Goal: Task Accomplishment & Management: Manage account settings

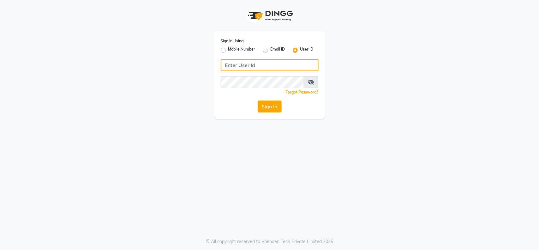
click at [261, 64] on input "Username" at bounding box center [270, 65] width 98 height 12
type input "Locks"
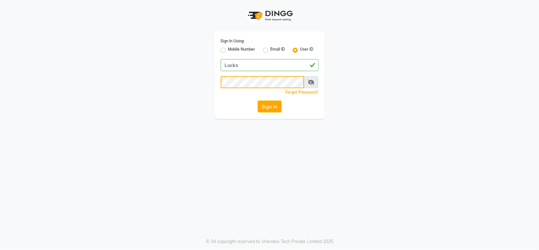
click at [258, 100] on button "Sign In" at bounding box center [270, 106] width 24 height 12
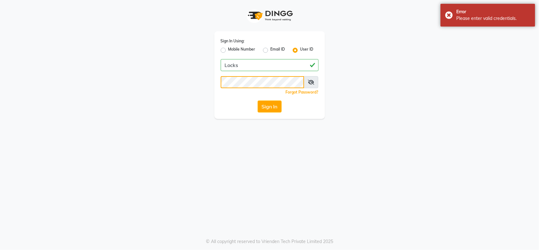
click at [258, 100] on button "Sign In" at bounding box center [270, 106] width 24 height 12
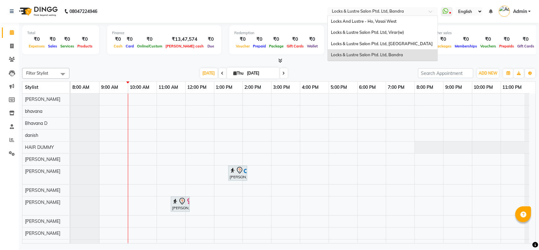
click at [400, 9] on input "text" at bounding box center [377, 12] width 92 height 6
click at [392, 42] on span "Locks & Lustre Salon Ptd. Ltd, [GEOGRAPHIC_DATA]" at bounding box center [382, 43] width 102 height 5
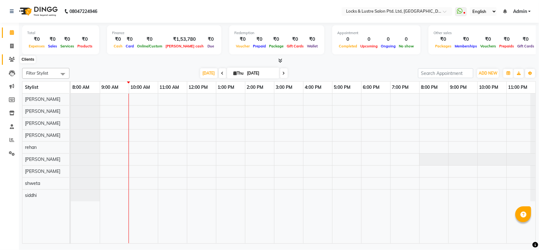
click at [8, 59] on span at bounding box center [11, 59] width 11 height 7
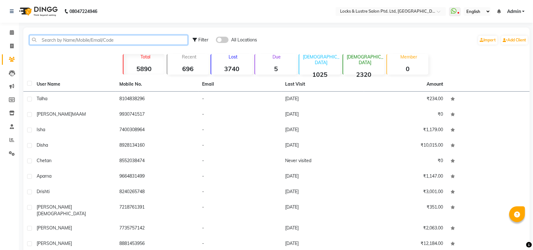
click at [95, 42] on input "text" at bounding box center [108, 40] width 159 height 10
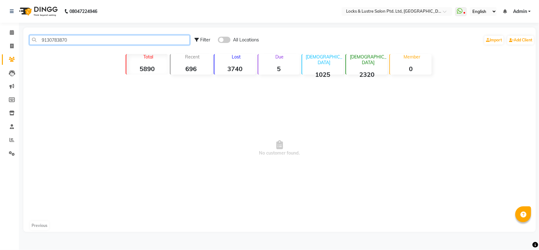
click at [95, 42] on input "9130783870" at bounding box center [109, 40] width 160 height 10
type input "9130783870"
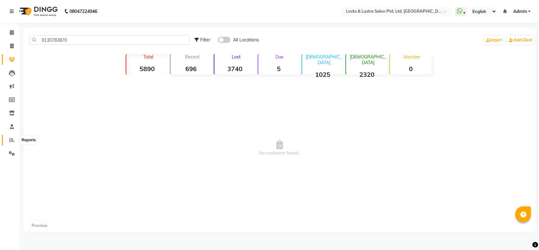
click at [11, 142] on span at bounding box center [11, 139] width 11 height 7
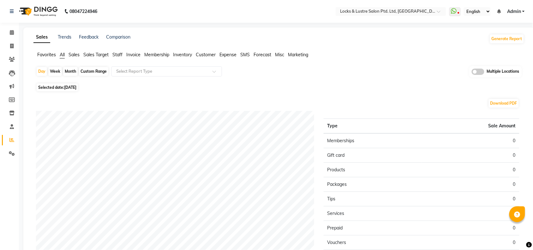
click at [89, 73] on div "Custom Range" at bounding box center [93, 71] width 29 height 9
select select "9"
select select "2025"
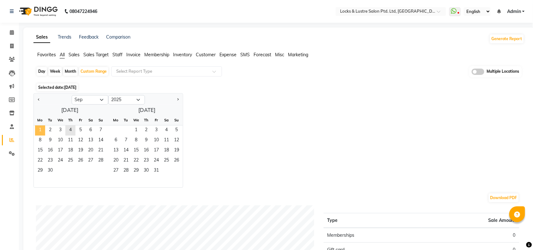
click at [39, 130] on span "1" at bounding box center [40, 130] width 10 height 10
click at [61, 130] on span "3" at bounding box center [60, 130] width 10 height 10
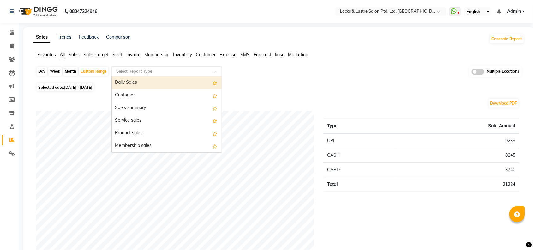
click at [130, 73] on input "text" at bounding box center [160, 71] width 91 height 6
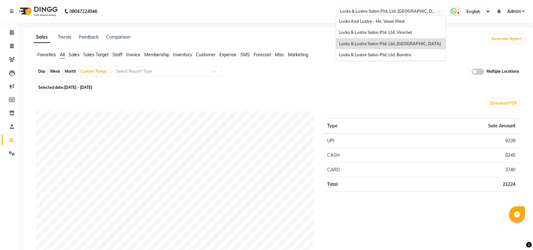
click at [424, 12] on input "text" at bounding box center [385, 12] width 92 height 6
click at [399, 56] on span "Locks & Lustre Salon Ptd. Ltd, Bandra" at bounding box center [375, 54] width 72 height 5
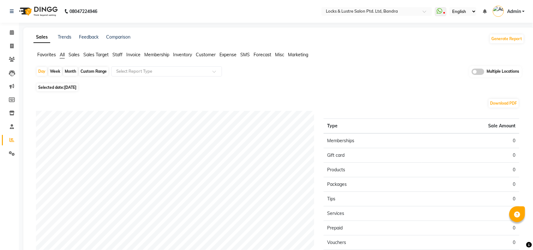
click at [92, 72] on div "Custom Range" at bounding box center [93, 71] width 29 height 9
select select "9"
select select "2025"
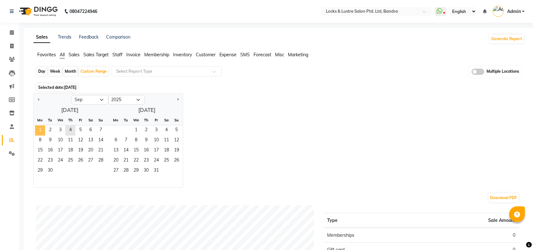
click at [41, 131] on span "1" at bounding box center [40, 130] width 10 height 10
click at [59, 132] on span "3" at bounding box center [60, 130] width 10 height 10
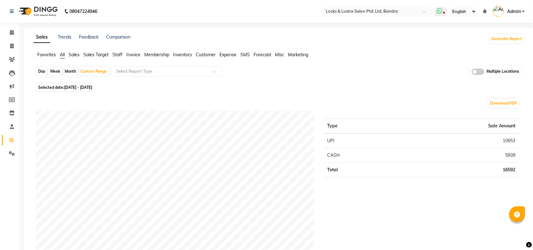
click at [440, 14] on span at bounding box center [440, 11] width 11 height 9
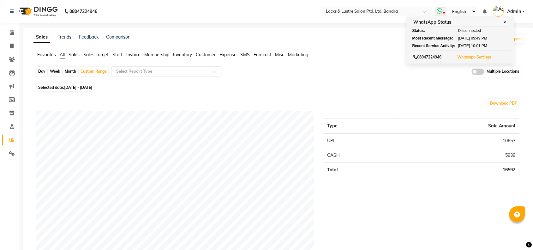
click at [476, 59] on button "Whatsapp Settings" at bounding box center [474, 57] width 37 height 9
click at [475, 58] on link "Whatsapp Settings" at bounding box center [474, 57] width 34 height 5
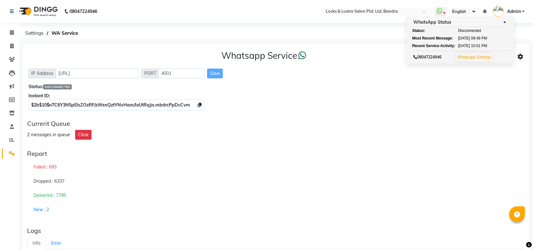
click at [519, 56] on icon at bounding box center [521, 57] width 6 height 6
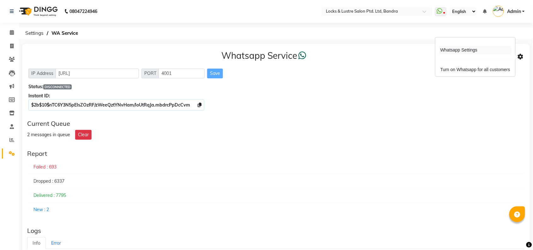
click at [466, 49] on div "Whatsapp Settings" at bounding box center [475, 50] width 72 height 8
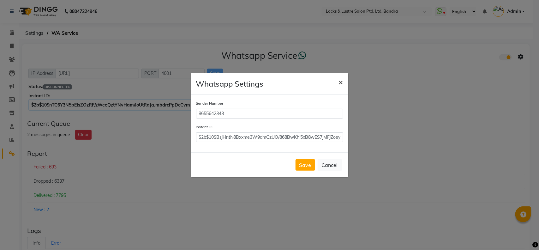
click at [342, 84] on span "×" at bounding box center [341, 81] width 4 height 9
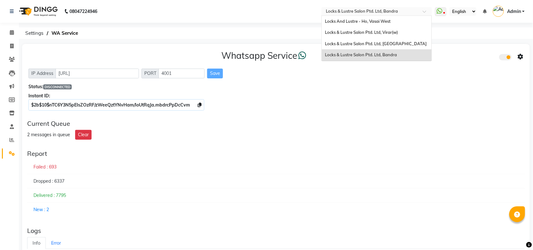
click at [375, 10] on input "text" at bounding box center [371, 12] width 92 height 6
click at [366, 43] on span "Locks & Lustre Salon Ptd. Ltd, [GEOGRAPHIC_DATA]" at bounding box center [376, 43] width 102 height 5
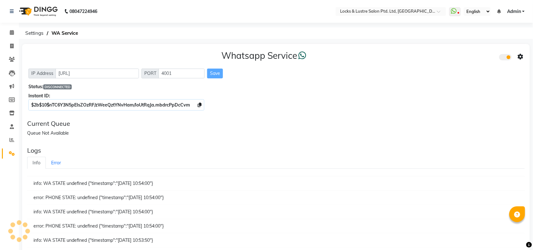
click at [523, 56] on icon at bounding box center [521, 57] width 6 height 6
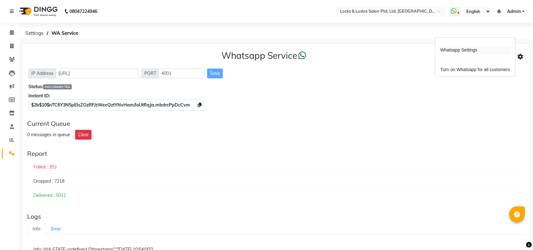
click at [470, 50] on div "Whatsapp Settings" at bounding box center [475, 50] width 72 height 8
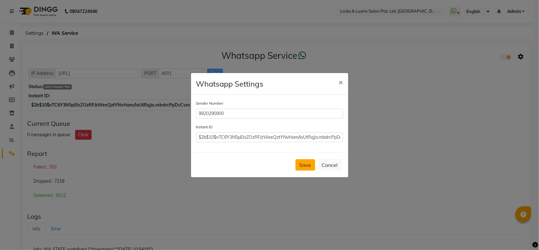
click at [303, 165] on button "Save" at bounding box center [306, 164] width 20 height 11
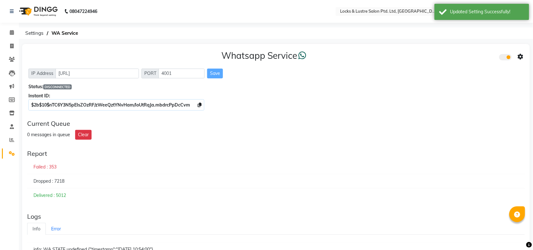
click at [212, 72] on div "Save" at bounding box center [215, 74] width 16 height 10
click at [216, 75] on div "Save" at bounding box center [215, 74] width 16 height 10
click at [56, 231] on link "Error" at bounding box center [56, 229] width 21 height 12
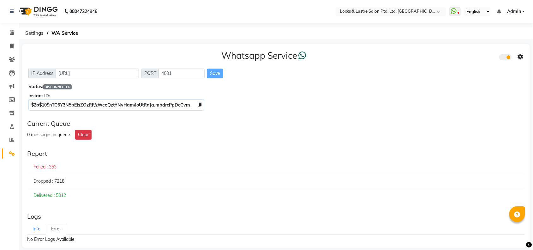
scroll to position [7, 0]
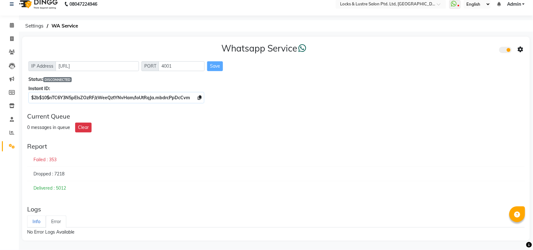
click at [36, 219] on link "Info" at bounding box center [36, 221] width 19 height 12
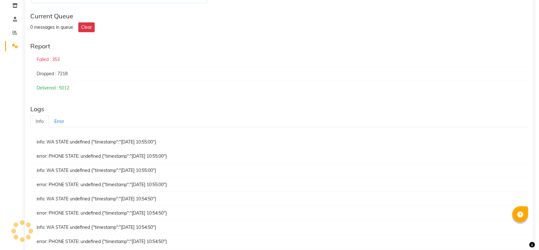
scroll to position [0, 0]
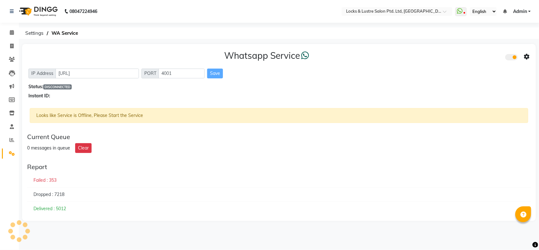
click at [215, 74] on div "Save" at bounding box center [215, 74] width 16 height 10
click at [511, 56] on span at bounding box center [511, 57] width 13 height 6
click at [510, 58] on input "checkbox" at bounding box center [510, 58] width 0 height 0
click at [511, 56] on span at bounding box center [511, 57] width 13 height 6
click at [510, 58] on input "checkbox" at bounding box center [510, 58] width 0 height 0
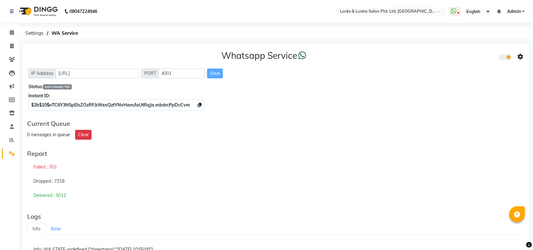
click at [60, 84] on div "Status: DISCONNECTED" at bounding box center [275, 86] width 495 height 7
click at [100, 73] on input "http://localhost" at bounding box center [97, 74] width 83 height 10
click at [223, 72] on div "Save" at bounding box center [215, 74] width 16 height 10
click at [523, 57] on icon at bounding box center [521, 57] width 6 height 6
click at [466, 45] on div "Whatsapp Settings Turn on Whatsapp for all customers" at bounding box center [476, 57] width 80 height 39
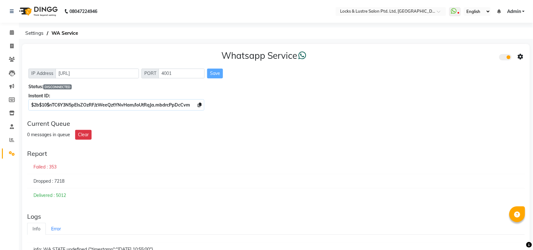
click at [517, 55] on div at bounding box center [511, 56] width 24 height 9
click at [520, 56] on icon at bounding box center [521, 57] width 6 height 6
click at [462, 49] on div "Whatsapp Settings" at bounding box center [475, 50] width 72 height 8
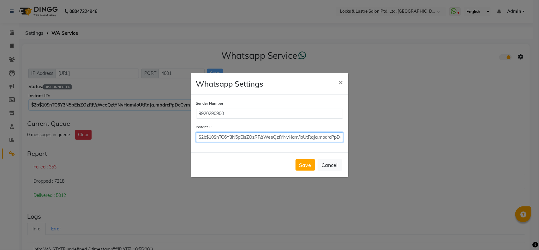
click at [251, 136] on input "$2b$10$nTC6Y3N5pEIsZOzRF/zWeeQztYNvHam/loUtRqJa.mbdrcPpDcCvm" at bounding box center [269, 137] width 147 height 10
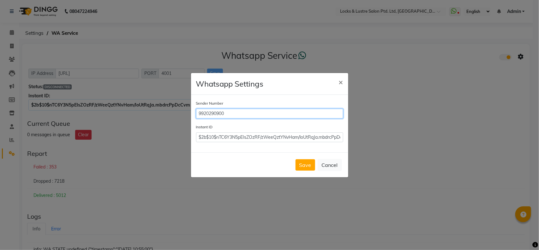
click at [227, 110] on input "9920290900" at bounding box center [269, 114] width 147 height 10
click at [303, 162] on button "Save" at bounding box center [306, 164] width 20 height 11
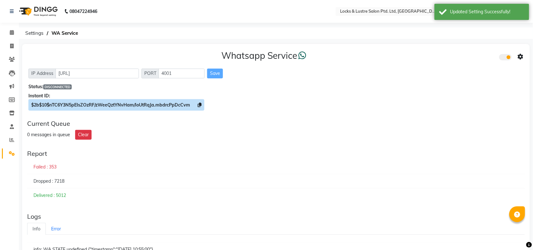
click at [198, 106] on icon at bounding box center [200, 105] width 4 height 4
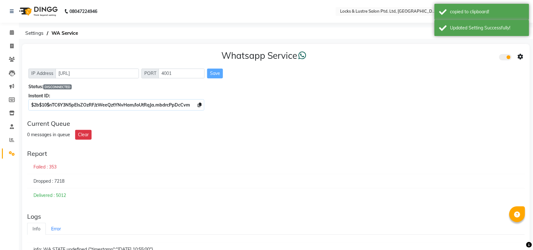
click at [521, 57] on icon at bounding box center [521, 57] width 6 height 6
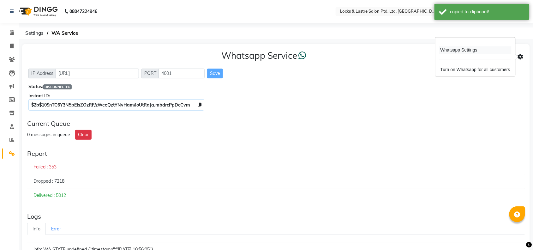
click at [462, 50] on div "Whatsapp Settings" at bounding box center [475, 50] width 72 height 8
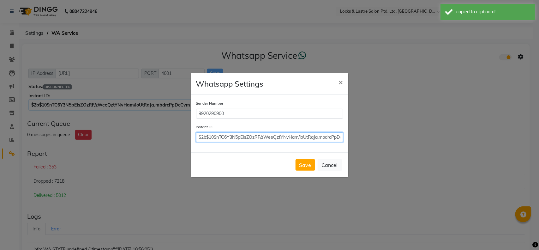
click at [276, 139] on input "$2b$10$nTC6Y3N5pEIsZOzRF/zWeeQztYNvHam/loUtRqJa.mbdrcPpDcCvm" at bounding box center [269, 137] width 147 height 10
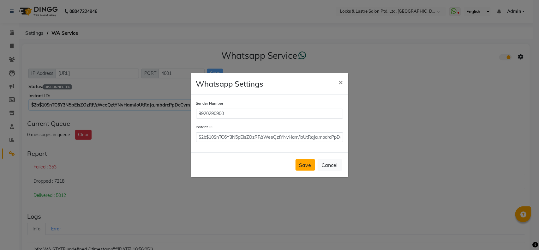
click at [307, 163] on button "Save" at bounding box center [306, 164] width 20 height 11
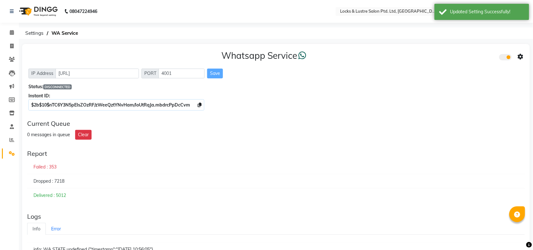
click at [213, 75] on div "Save" at bounding box center [215, 74] width 16 height 10
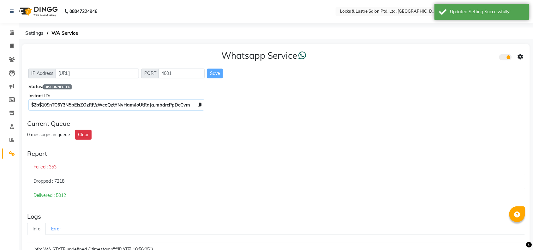
click at [213, 75] on div "Save" at bounding box center [215, 74] width 16 height 10
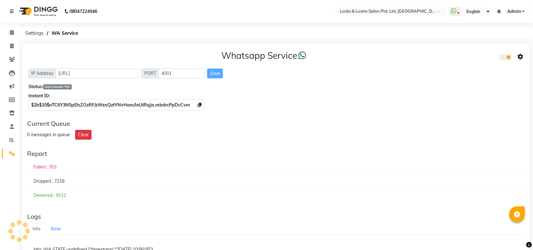
click at [522, 56] on icon at bounding box center [521, 57] width 6 height 6
click at [467, 51] on div "Whatsapp Settings" at bounding box center [475, 50] width 72 height 8
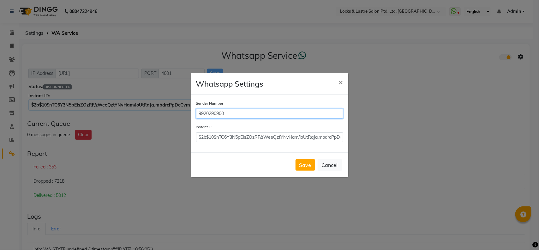
click at [273, 114] on input "9920290900" at bounding box center [269, 114] width 147 height 10
type input "8655642340"
click at [308, 167] on button "Save" at bounding box center [306, 164] width 20 height 11
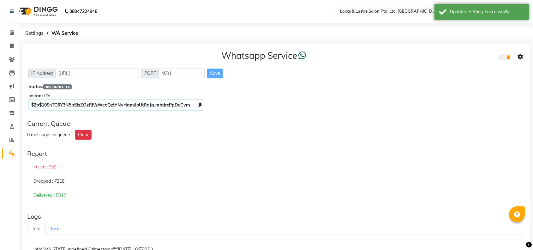
click at [212, 74] on div "Save" at bounding box center [215, 74] width 16 height 10
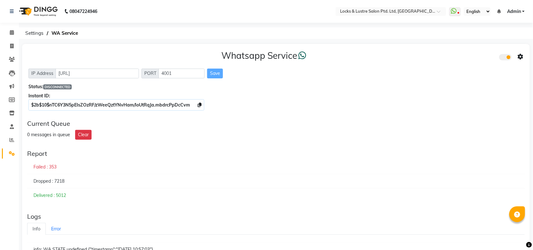
click at [520, 55] on icon at bounding box center [521, 57] width 6 height 6
click at [464, 51] on div "Whatsapp Settings" at bounding box center [475, 50] width 72 height 8
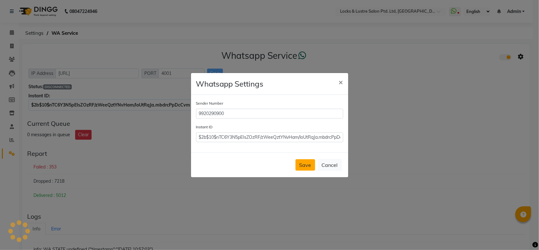
click at [304, 164] on button "Save" at bounding box center [306, 164] width 20 height 11
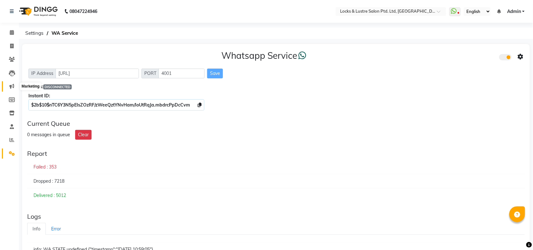
click at [7, 84] on span at bounding box center [11, 86] width 11 height 7
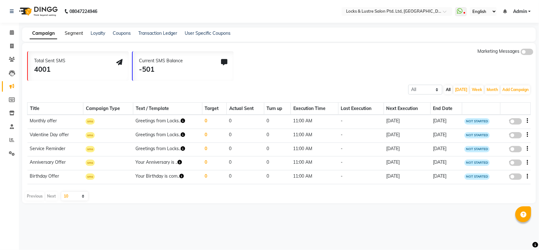
click at [72, 33] on link "Segment" at bounding box center [74, 33] width 18 height 6
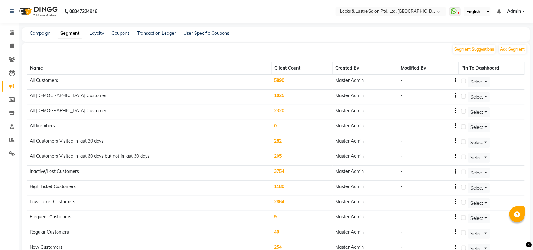
click at [280, 172] on td "3754" at bounding box center [302, 173] width 61 height 15
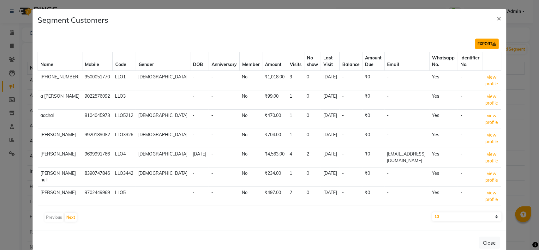
click at [476, 43] on button "EXPORT" at bounding box center [487, 44] width 24 height 11
click at [497, 18] on span "×" at bounding box center [499, 17] width 4 height 9
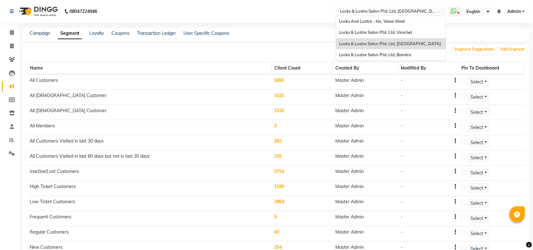
click at [412, 10] on input "text" at bounding box center [385, 12] width 92 height 6
click at [391, 59] on div "Locks & Lustre Salon Ptd. Ltd, Bandra" at bounding box center [391, 54] width 110 height 11
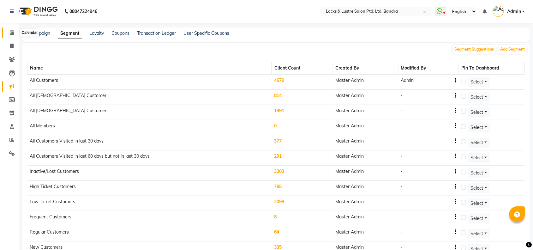
click at [10, 32] on icon at bounding box center [12, 32] width 4 height 5
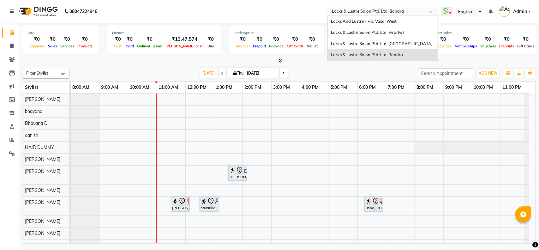
click at [390, 10] on input "text" at bounding box center [377, 12] width 92 height 6
click at [388, 44] on span "Locks & Lustre Salon Ptd. Ltd, [GEOGRAPHIC_DATA]" at bounding box center [382, 43] width 102 height 5
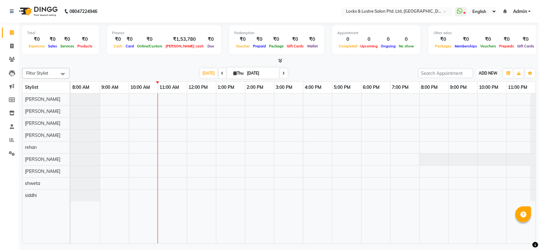
click at [487, 73] on span "ADD NEW" at bounding box center [488, 73] width 19 height 5
click at [462, 86] on button "Add Appointment" at bounding box center [474, 85] width 50 height 8
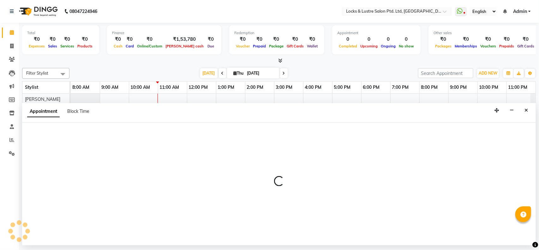
select select "tentative"
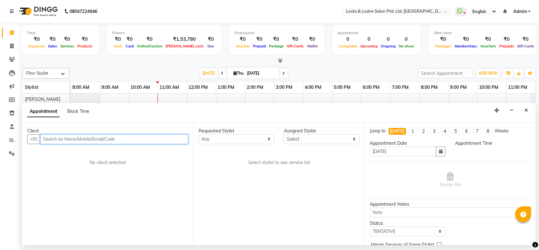
select select "540"
type input "9130783570"
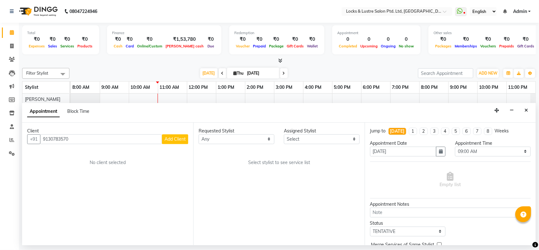
click at [178, 141] on span "Add Client" at bounding box center [175, 139] width 21 height 6
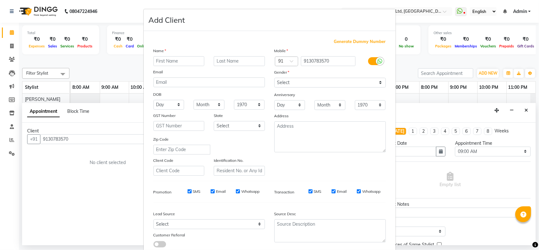
click at [343, 3] on ngb-modal-window "Add Client Generate Dummy Number Name Email DOB Day 01 02 03 04 05 06 07 08 09 …" at bounding box center [269, 125] width 539 height 250
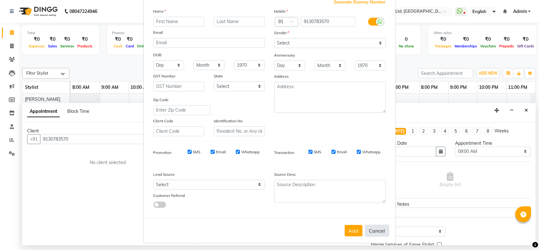
click at [375, 228] on button "Cancel" at bounding box center [377, 231] width 24 height 12
select select
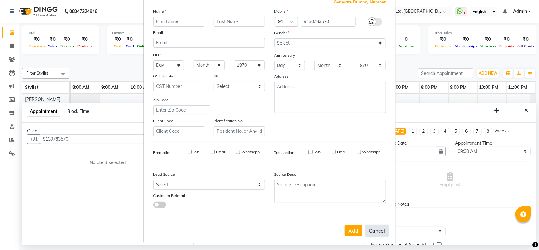
select select
checkbox input "false"
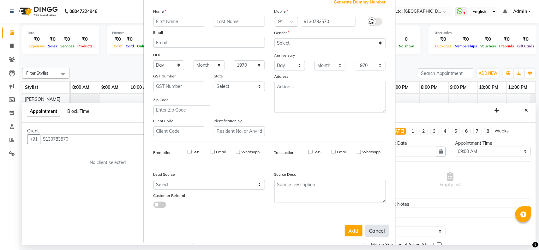
checkbox input "false"
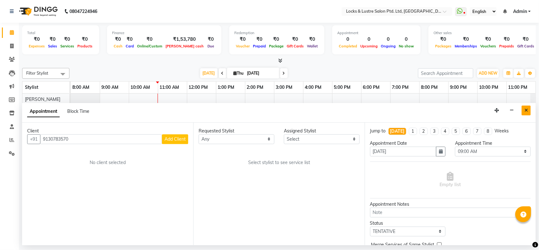
click at [524, 108] on button "Close" at bounding box center [526, 111] width 9 height 10
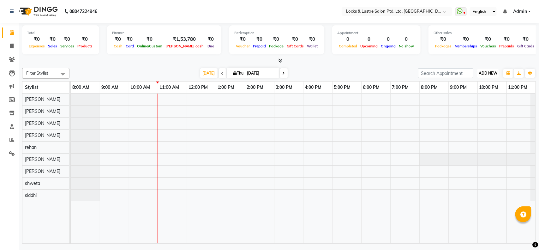
click at [492, 75] on span "ADD NEW" at bounding box center [488, 73] width 19 height 5
click at [468, 87] on button "Add Appointment" at bounding box center [474, 85] width 50 height 8
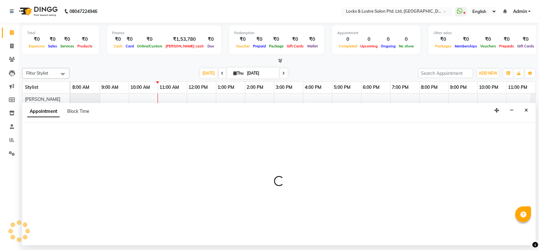
select select "540"
select select "tentative"
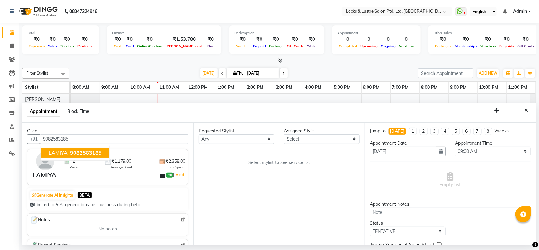
click at [79, 150] on span "9082583185" at bounding box center [86, 152] width 32 height 6
type input "9082583185"
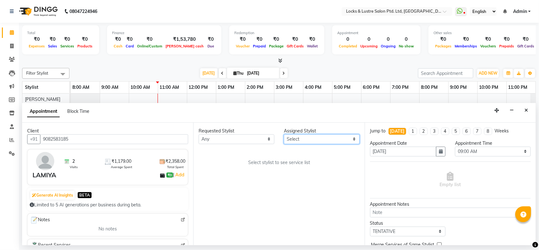
click at [304, 139] on select "Select anushree Hashim Salmani muskan shaikh Rachna Salvi rehan Sahil Sanjeet s…" at bounding box center [322, 139] width 76 height 10
select select "62982"
click at [284, 134] on select "Select anushree Hashim Salmani muskan shaikh Rachna Salvi rehan Sahil Sanjeet s…" at bounding box center [322, 139] width 76 height 10
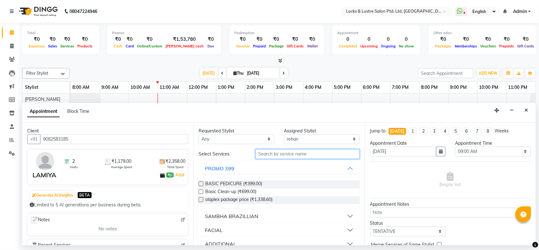
click at [283, 156] on input "text" at bounding box center [308, 154] width 104 height 10
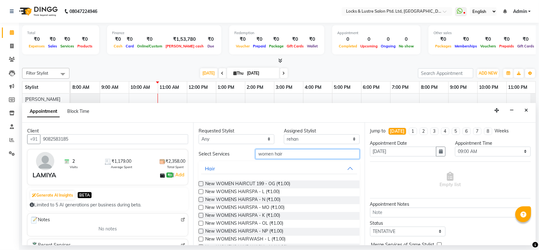
type input "women hair"
click at [202, 183] on label at bounding box center [201, 183] width 5 height 5
click at [202, 183] on input "checkbox" at bounding box center [201, 184] width 4 height 4
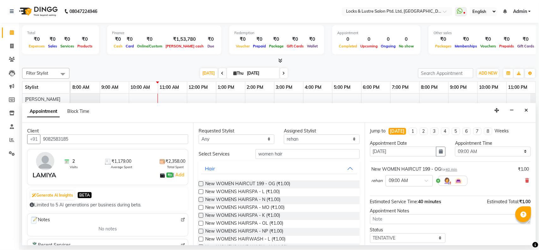
click at [200, 184] on label at bounding box center [201, 183] width 5 height 5
click at [200, 184] on input "checkbox" at bounding box center [201, 184] width 4 height 4
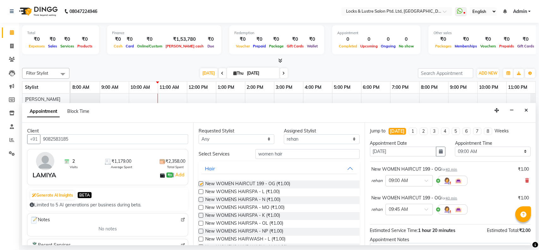
checkbox input "false"
click at [278, 153] on input "women hair" at bounding box center [308, 154] width 104 height 10
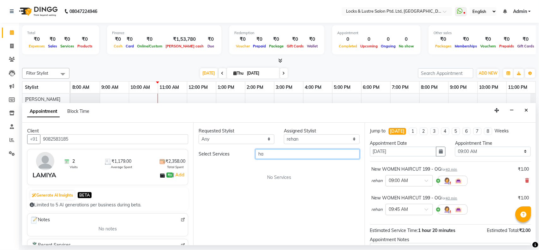
type input "h"
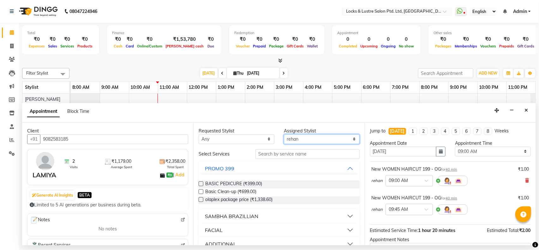
click at [304, 140] on select "Select anushree Hashim Salmani muskan shaikh Rachna Salvi rehan Sahil Sanjeet s…" at bounding box center [322, 139] width 76 height 10
select select "89162"
click at [284, 134] on select "Select anushree Hashim Salmani muskan shaikh Rachna Salvi rehan Sahil Sanjeet s…" at bounding box center [322, 139] width 76 height 10
click at [274, 155] on input "text" at bounding box center [308, 154] width 104 height 10
type input "h"
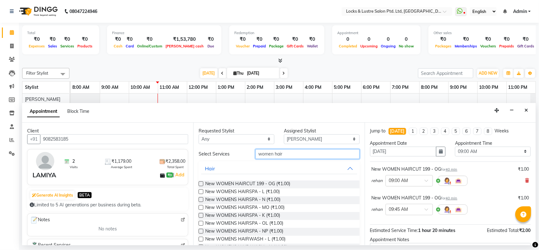
type input "women hair"
click at [202, 184] on label at bounding box center [201, 183] width 5 height 5
click at [202, 184] on input "checkbox" at bounding box center [201, 184] width 4 height 4
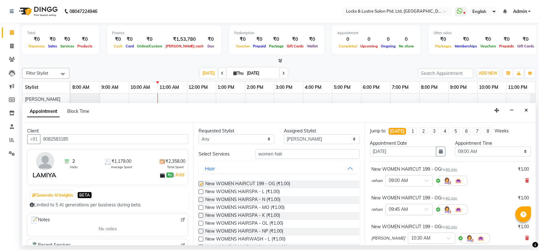
checkbox input "false"
click at [416, 178] on div at bounding box center [409, 180] width 47 height 7
click at [396, 198] on div "08:00 PM" at bounding box center [409, 200] width 47 height 12
click at [400, 212] on input "text" at bounding box center [403, 209] width 28 height 7
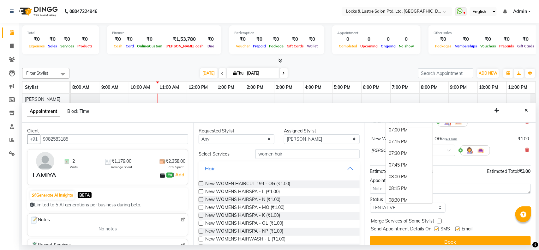
scroll to position [471, 0]
click at [401, 176] on div "08:00 PM" at bounding box center [409, 177] width 47 height 12
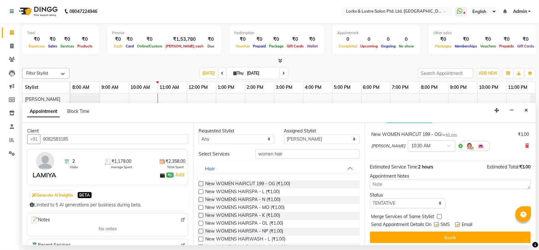
scroll to position [93, 0]
click at [419, 144] on input "text" at bounding box center [426, 145] width 28 height 7
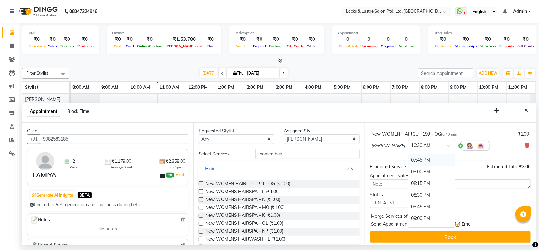
scroll to position [499, 0]
click at [419, 171] on div "08:00 PM" at bounding box center [431, 172] width 47 height 12
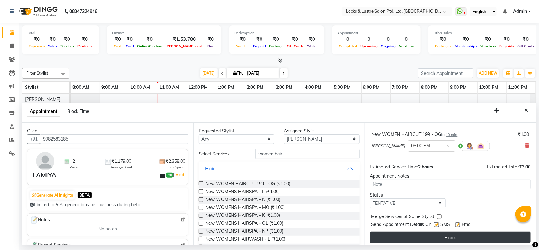
click at [426, 237] on button "Book" at bounding box center [450, 237] width 161 height 11
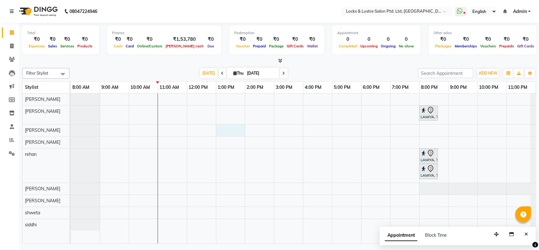
click at [221, 129] on div "LAMIYA, TK01, 08:00 PM-08:40 PM, New WOMEN HAIRCUT 199 - OG LAMIYA, TK01, 08:00…" at bounding box center [303, 169] width 465 height 150
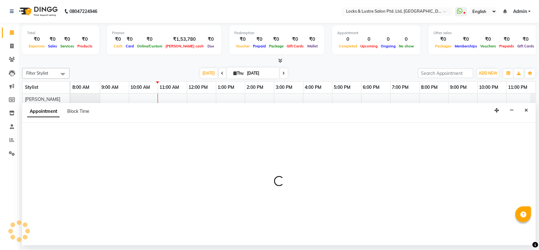
select select "90379"
select select "tentative"
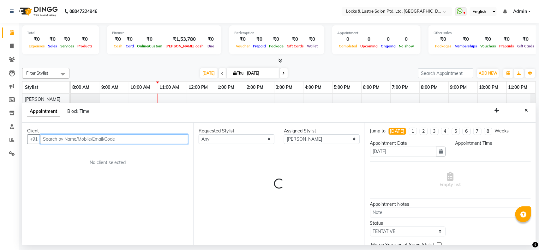
select select "780"
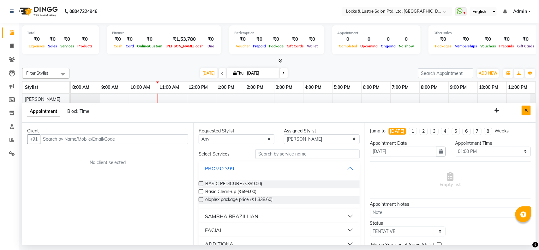
click at [529, 111] on button "Close" at bounding box center [526, 111] width 9 height 10
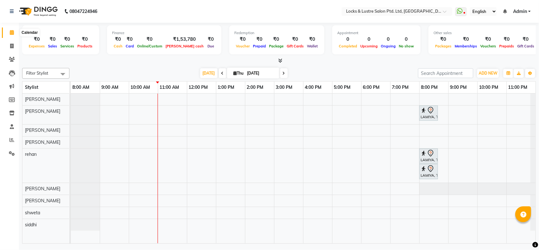
click at [7, 32] on span at bounding box center [11, 32] width 11 height 7
click at [266, 74] on input "[DATE]" at bounding box center [261, 73] width 32 height 9
select select "9"
select select "2025"
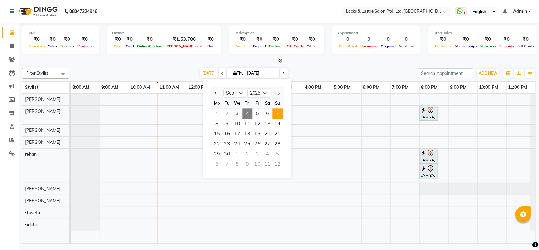
click at [276, 115] on span "7" at bounding box center [278, 114] width 10 height 10
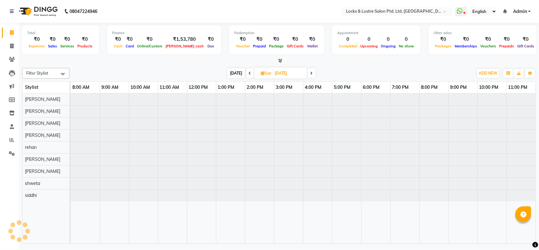
type input "07-09-2025"
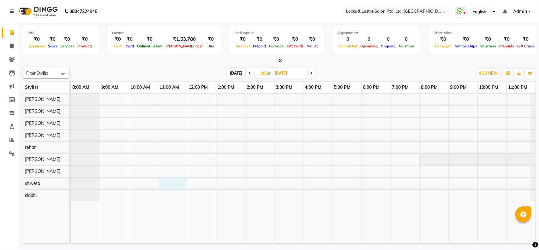
click at [184, 182] on div at bounding box center [303, 169] width 465 height 150
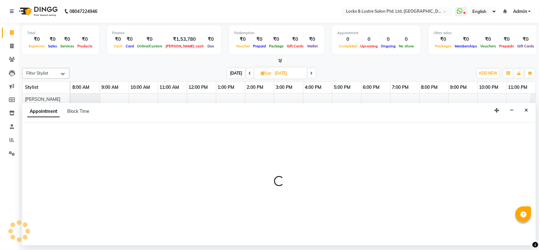
select select "62976"
select select "660"
select select "tentative"
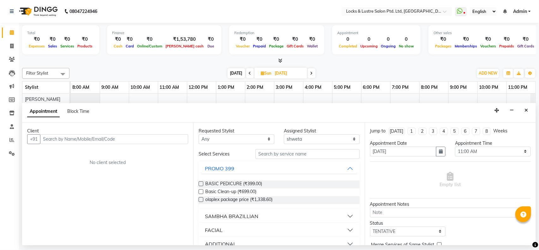
click at [116, 141] on input "text" at bounding box center [114, 139] width 148 height 10
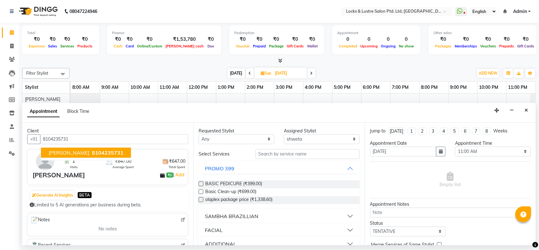
type input "8104235731"
click at [304, 150] on input "text" at bounding box center [308, 154] width 104 height 10
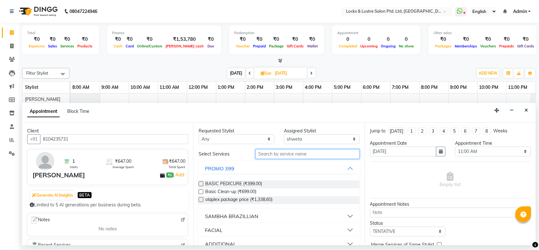
click at [296, 151] on input "text" at bounding box center [308, 154] width 104 height 10
click at [279, 181] on div "BASIC PEDICURE (₹399.00)" at bounding box center [279, 184] width 161 height 8
click at [241, 182] on span "BASIC PEDICURE (₹399.00)" at bounding box center [233, 184] width 57 height 8
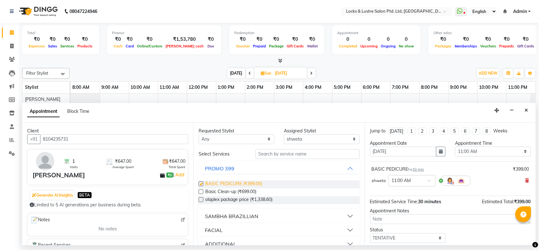
checkbox input "false"
click at [312, 153] on input "text" at bounding box center [308, 154] width 104 height 10
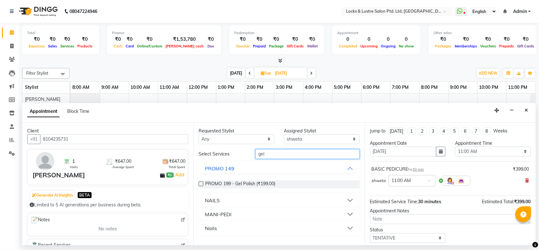
type input "gel"
click at [277, 183] on div "PROMO 199 - Gel Polish (₹199.00)" at bounding box center [279, 184] width 161 height 8
click at [227, 182] on span "PROMO 199 - Gel Polish (₹199.00)" at bounding box center [240, 184] width 70 height 8
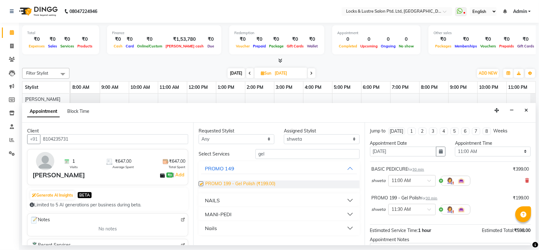
checkbox input "false"
click at [285, 151] on input "gel" at bounding box center [308, 154] width 104 height 10
type input "g"
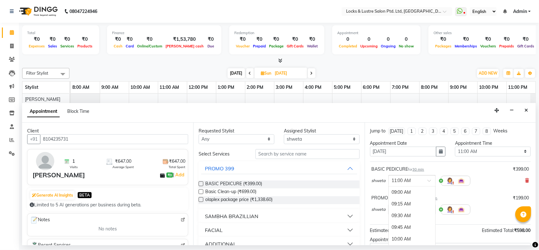
click at [429, 178] on div at bounding box center [412, 180] width 47 height 7
click at [423, 219] on div "11:30 AM" at bounding box center [412, 216] width 47 height 12
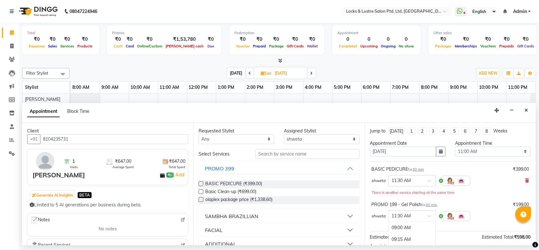
click at [428, 216] on span at bounding box center [432, 218] width 8 height 7
click at [411, 241] on div "11:45 AM" at bounding box center [412, 239] width 47 height 12
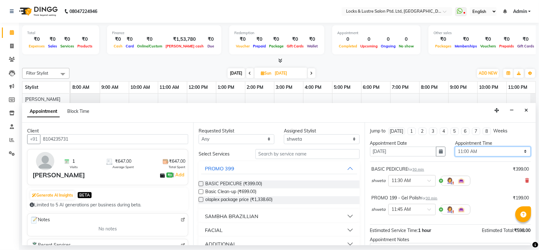
click at [497, 147] on select "Select 09:00 AM 09:15 AM 09:30 AM 09:45 AM 10:00 AM 10:15 AM 10:30 AM 10:45 AM …" at bounding box center [493, 152] width 76 height 10
select select "690"
click at [455, 147] on select "Select 09:00 AM 09:15 AM 09:30 AM 09:45 AM 10:00 AM 10:15 AM 10:30 AM 10:45 AM …" at bounding box center [493, 152] width 76 height 10
click at [377, 179] on span "shweta" at bounding box center [379, 181] width 14 height 6
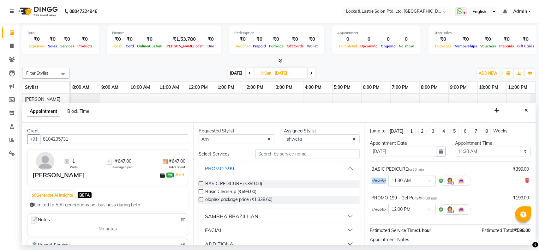
click at [377, 179] on span "shweta" at bounding box center [379, 181] width 14 height 6
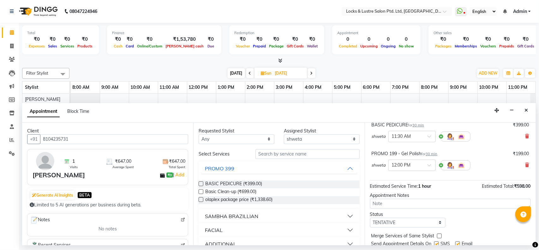
scroll to position [67, 0]
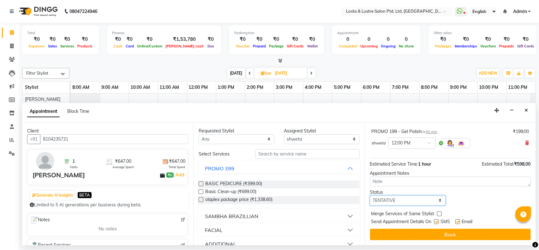
click at [405, 203] on select "Select TENTATIVE CONFIRM UPCOMING" at bounding box center [408, 201] width 76 height 10
select select "confirm booking"
click at [370, 196] on select "Select TENTATIVE CONFIRM UPCOMING" at bounding box center [408, 201] width 76 height 10
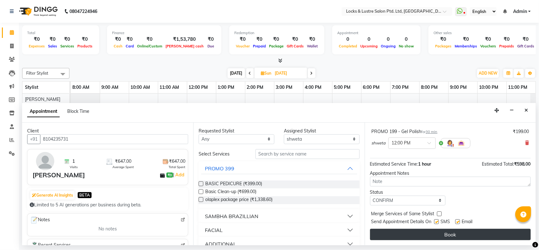
click at [412, 230] on button "Book" at bounding box center [450, 234] width 161 height 11
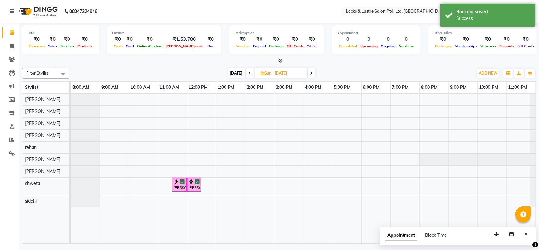
click at [232, 75] on span "[DATE]" at bounding box center [236, 73] width 17 height 10
type input "[DATE]"
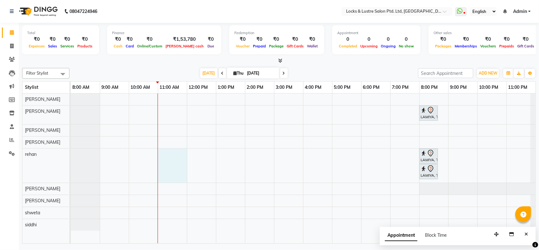
click at [184, 163] on div "LAMIYA, TK01, 08:00 PM-08:40 PM, New WOMEN HAIRCUT 199 - OG LAMIYA, TK01, 08:00…" at bounding box center [303, 169] width 465 height 150
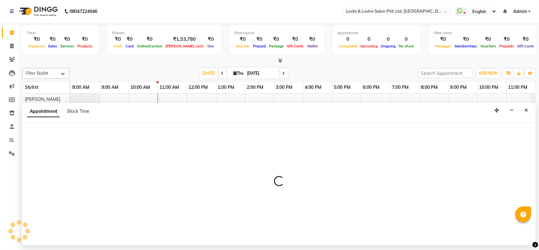
select select "62982"
select select "660"
select select "tentative"
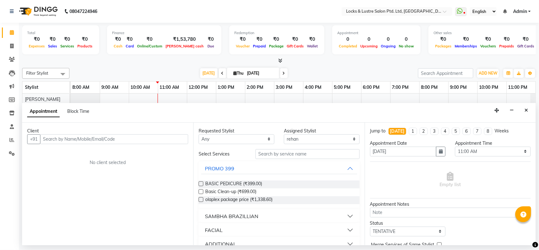
click at [156, 59] on div at bounding box center [279, 60] width 514 height 7
click at [525, 113] on button "Close" at bounding box center [526, 111] width 9 height 10
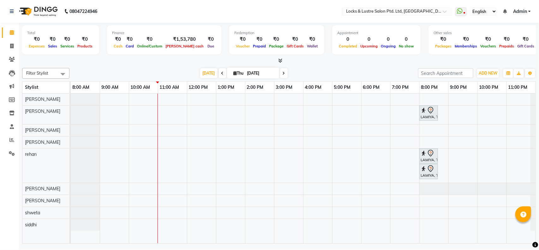
click at [167, 60] on div at bounding box center [279, 60] width 514 height 7
click at [525, 166] on td at bounding box center [521, 169] width 29 height 150
click at [263, 71] on input "[DATE]" at bounding box center [261, 73] width 32 height 9
select select "9"
select select "2025"
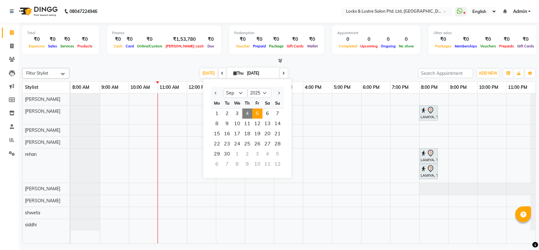
click at [258, 110] on span "5" at bounding box center [258, 114] width 10 height 10
type input "05-09-2025"
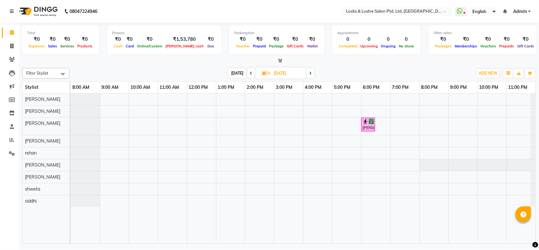
click at [285, 71] on input "05-09-2025" at bounding box center [288, 73] width 32 height 9
select select "9"
select select "2025"
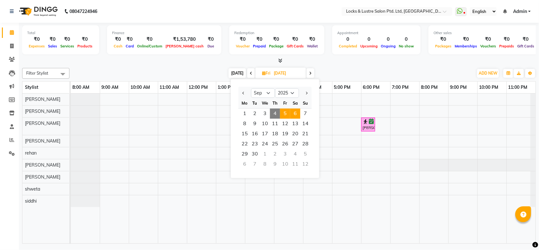
click at [292, 116] on span "6" at bounding box center [295, 114] width 10 height 10
type input "06-09-2025"
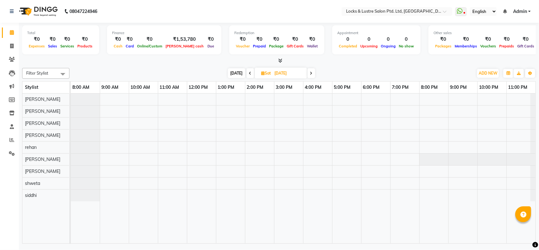
drag, startPoint x: 298, startPoint y: 73, endPoint x: 296, endPoint y: 68, distance: 5.1
click at [296, 68] on span "Sat 06-09-2025" at bounding box center [281, 73] width 52 height 11
click at [291, 70] on input "06-09-2025" at bounding box center [289, 73] width 32 height 9
select select "9"
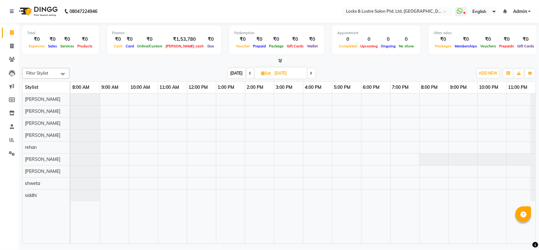
select select "2025"
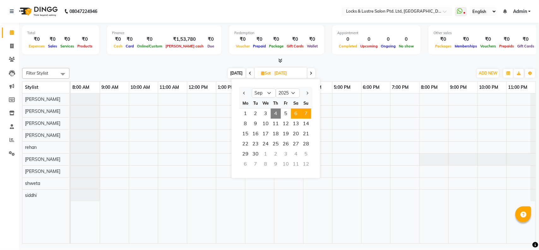
click at [304, 114] on span "7" at bounding box center [306, 114] width 10 height 10
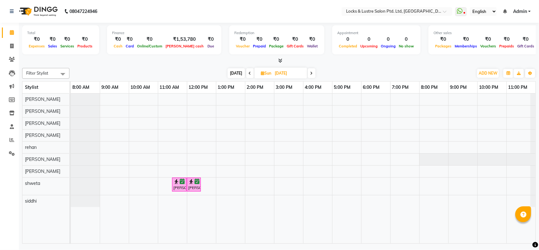
click at [237, 69] on span "[DATE]" at bounding box center [236, 73] width 17 height 10
type input "[DATE]"
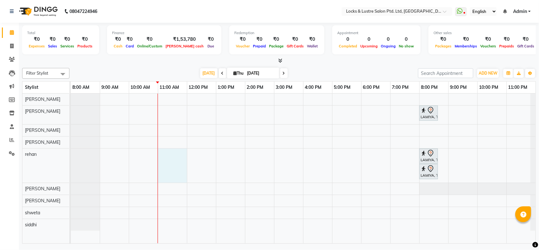
click at [182, 158] on div "LAMIYA, TK01, 08:00 PM-08:40 PM, New WOMEN HAIRCUT 199 - OG LAMIYA, TK01, 08:00…" at bounding box center [303, 169] width 465 height 150
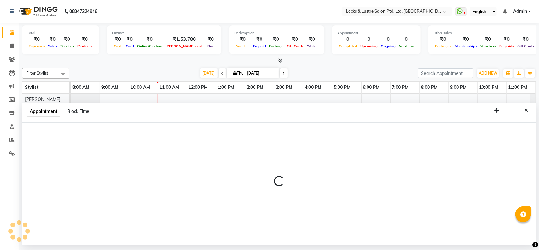
select select "62982"
select select "660"
select select "tentative"
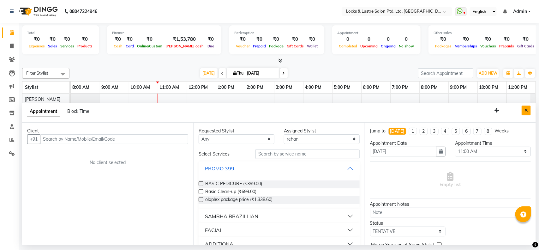
click at [525, 111] on icon "Close" at bounding box center [526, 110] width 3 height 4
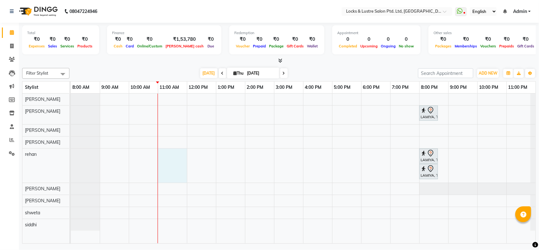
click at [184, 160] on div "LAMIYA, TK01, 08:00 PM-08:40 PM, New WOMEN HAIRCUT 199 - OG LAMIYA, TK01, 08:00…" at bounding box center [303, 169] width 465 height 150
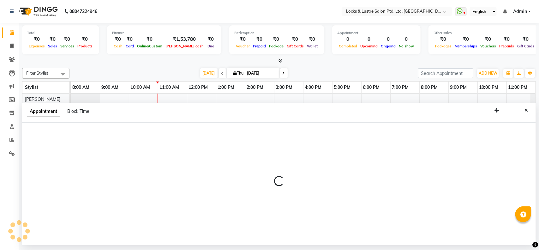
select select "62982"
select select "660"
select select "tentative"
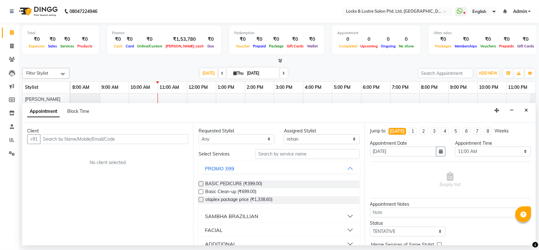
click at [99, 143] on input "text" at bounding box center [114, 139] width 148 height 10
click at [94, 141] on input "text" at bounding box center [114, 139] width 148 height 10
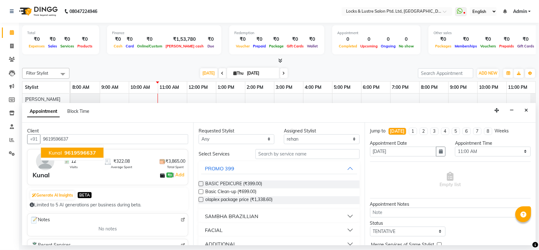
type input "9619596637"
click at [292, 154] on input "text" at bounding box center [308, 154] width 104 height 10
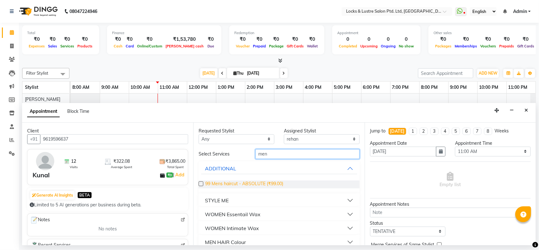
type input "men"
click at [263, 187] on span "99 Mens haircut - ABSOLUTE (₹99.00)" at bounding box center [244, 184] width 78 height 8
checkbox input "false"
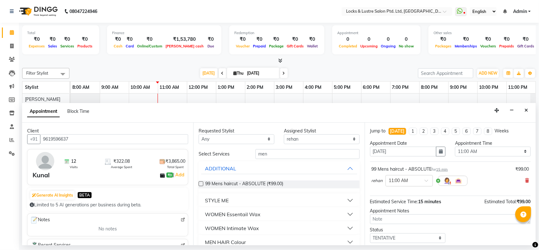
click at [257, 176] on div "99 Mens haircut - ABSOLUTE (₹99.00)" at bounding box center [279, 184] width 161 height 18
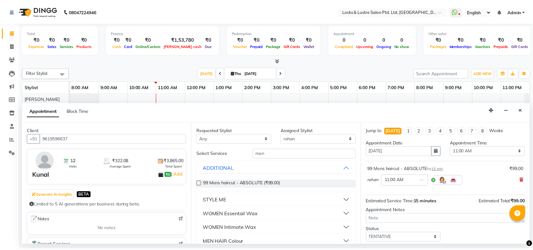
scroll to position [38, 0]
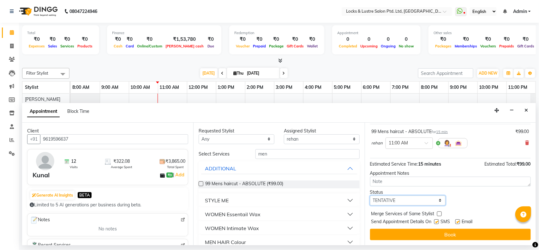
click at [425, 204] on select "Select TENTATIVE CONFIRM CHECK-IN UPCOMING" at bounding box center [408, 201] width 76 height 10
click at [370, 196] on select "Select TENTATIVE CONFIRM CHECK-IN UPCOMING" at bounding box center [408, 201] width 76 height 10
click at [410, 173] on div "Appointment Notes" at bounding box center [450, 173] width 161 height 7
drag, startPoint x: 428, startPoint y: 199, endPoint x: 399, endPoint y: 176, distance: 37.3
click at [399, 176] on div "Jump to Today 1 2 3 4 5 6 7 8 Weeks Appointment Date 04-09-2025 Appointment Tim…" at bounding box center [450, 184] width 171 height 123
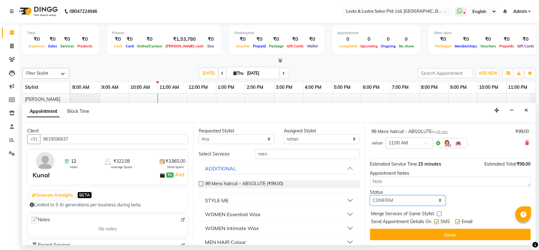
select select "check-in"
click at [370, 196] on select "Select TENTATIVE CONFIRM CHECK-IN UPCOMING" at bounding box center [408, 201] width 76 height 10
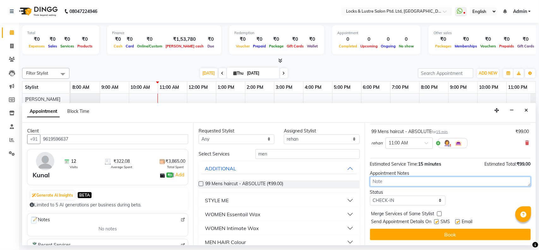
click at [404, 181] on textarea at bounding box center [450, 182] width 161 height 10
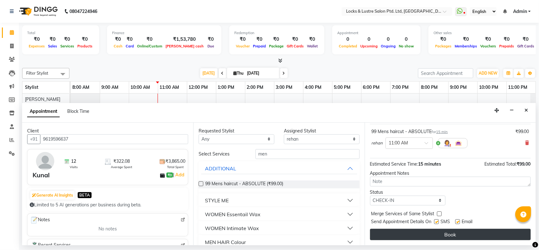
click at [416, 237] on button "Book" at bounding box center [450, 234] width 161 height 11
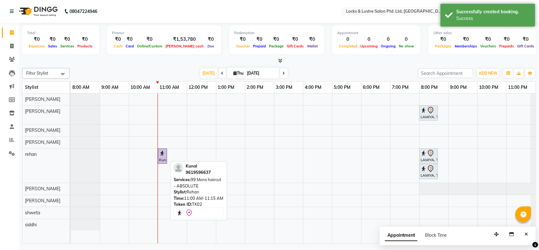
click at [162, 160] on div "Kunal, TK02, 11:00 AM-11:15 AM, 99 Mens haircut - ABSOLUTE" at bounding box center [163, 155] width 8 height 13
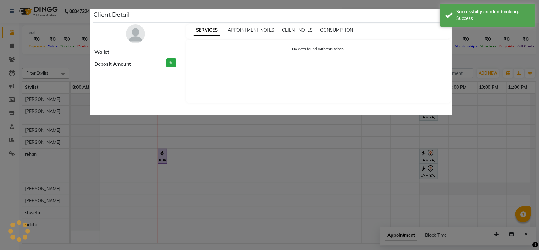
select select "8"
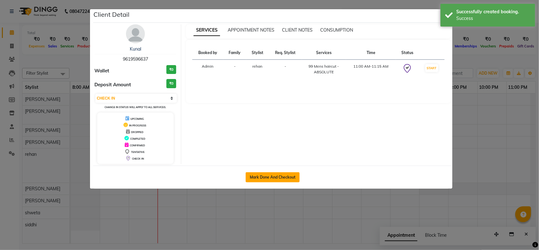
click at [258, 178] on button "Mark Done And Checkout" at bounding box center [273, 177] width 54 height 10
select select "5928"
select select "service"
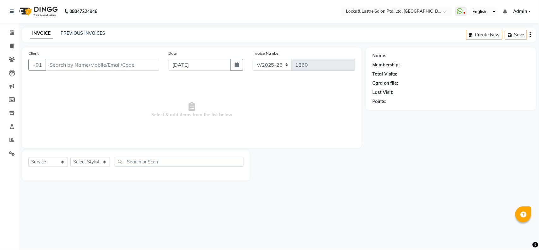
type input "9619596637"
select select "62982"
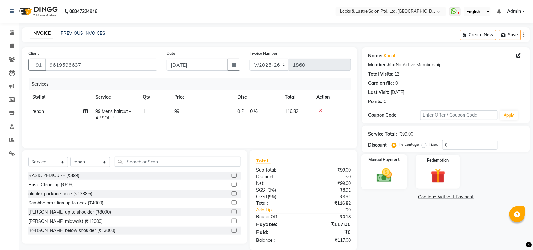
click at [377, 169] on img at bounding box center [384, 174] width 25 height 17
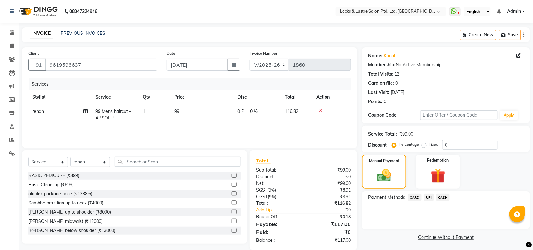
click at [429, 198] on span "UPI" at bounding box center [429, 197] width 10 height 7
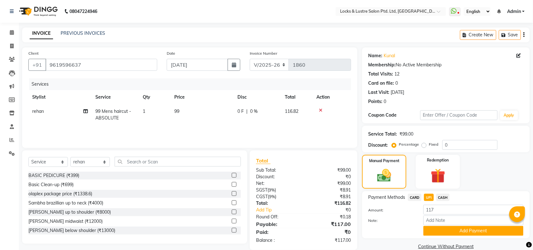
scroll to position [10, 0]
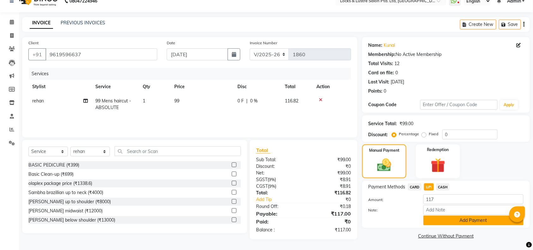
click at [468, 224] on button "Add Payment" at bounding box center [474, 220] width 100 height 10
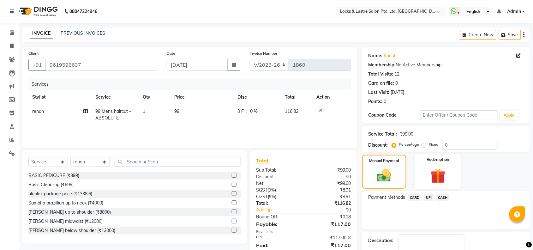
scroll to position [37, 0]
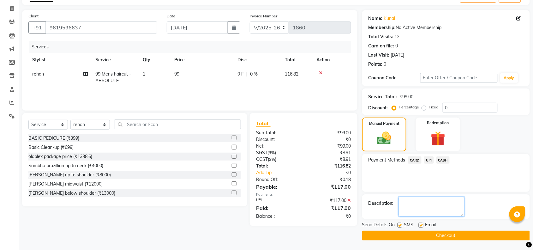
click at [430, 202] on textarea at bounding box center [432, 207] width 66 height 20
type textarea "524795673363"
click at [431, 234] on button "Checkout" at bounding box center [446, 236] width 168 height 10
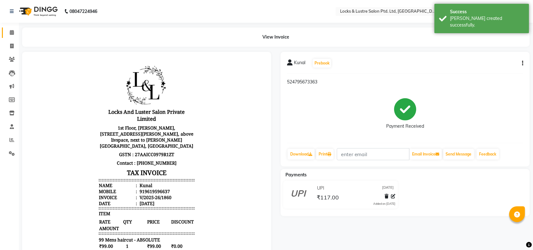
click at [5, 32] on link "Calendar" at bounding box center [9, 32] width 15 height 10
